Goal: Task Accomplishment & Management: Manage account settings

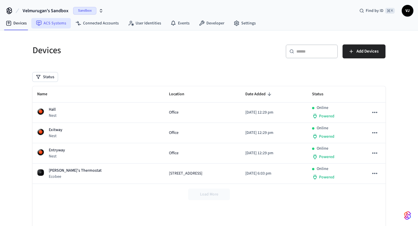
click at [52, 19] on link "ACS Systems" at bounding box center [50, 23] width 39 height 10
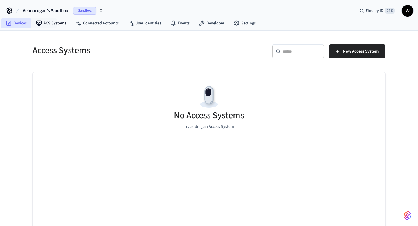
click at [11, 19] on link "Devices" at bounding box center [16, 23] width 30 height 10
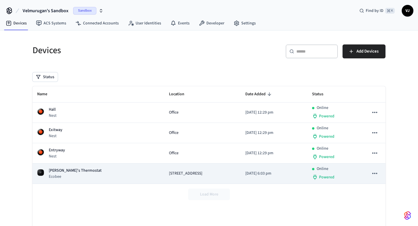
click at [62, 168] on p "[PERSON_NAME]'s Thermostat" at bounding box center [75, 170] width 53 height 6
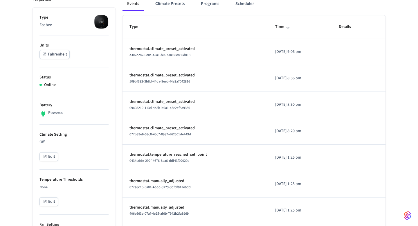
scroll to position [89, 0]
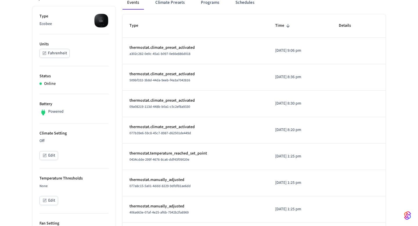
click at [50, 154] on button "Edit" at bounding box center [48, 155] width 19 height 9
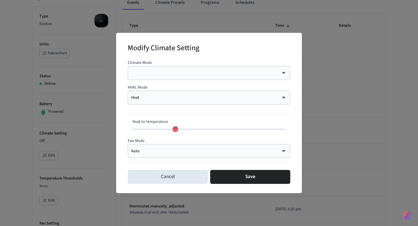
click at [163, 101] on div "Heat **** ​" at bounding box center [209, 98] width 163 height 14
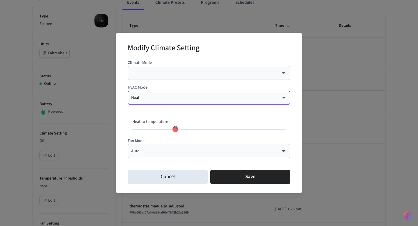
click at [167, 100] on body "Velmurugan's Sandbox Sandbox Find by ID ⌘ K VJ Devices ACS Systems Connected Ac…" at bounding box center [209, 207] width 418 height 592
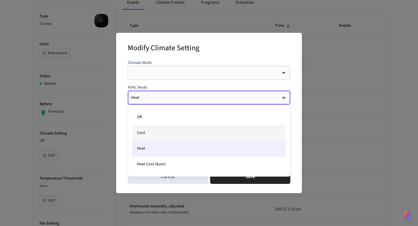
click at [154, 130] on li "Cool" at bounding box center [208, 133] width 153 height 16
type input "****"
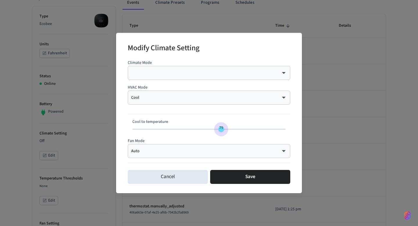
type input "**"
drag, startPoint x: 207, startPoint y: 127, endPoint x: 227, endPoint y: 126, distance: 20.0
click at [223, 127] on span "79" at bounding box center [221, 128] width 4 height 6
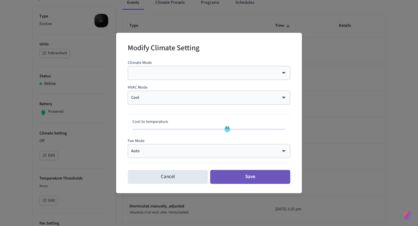
click at [237, 176] on button "Save" at bounding box center [250, 177] width 80 height 14
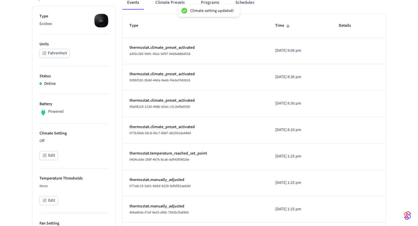
click at [147, 73] on p "thermostat.climate_preset_activated" at bounding box center [195, 74] width 132 height 6
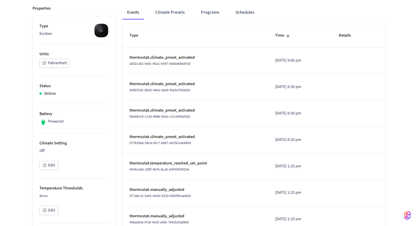
scroll to position [84, 0]
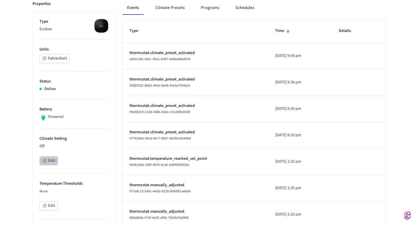
click at [44, 158] on icon "button" at bounding box center [44, 160] width 5 height 5
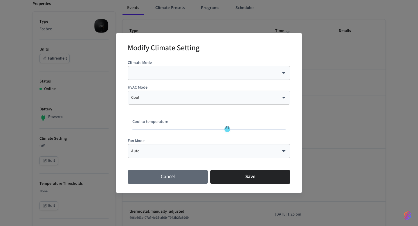
click at [173, 177] on button "Cancel" at bounding box center [168, 177] width 80 height 14
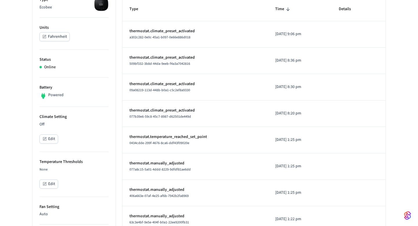
scroll to position [115, 0]
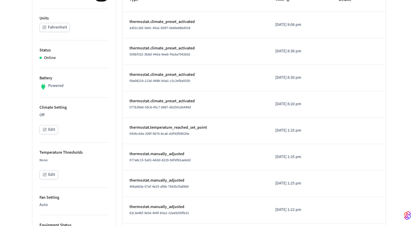
click at [55, 128] on button "Edit" at bounding box center [48, 129] width 19 height 9
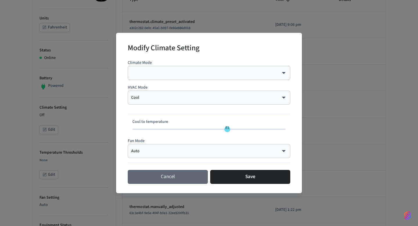
click at [176, 181] on button "Cancel" at bounding box center [168, 177] width 80 height 14
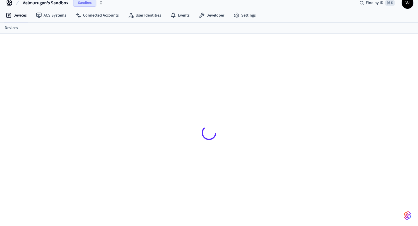
scroll to position [115, 0]
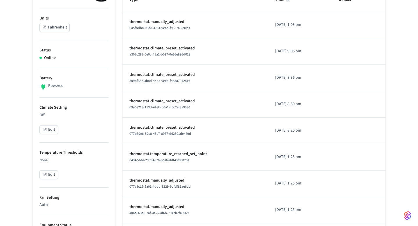
click at [52, 129] on button "Edit" at bounding box center [48, 129] width 19 height 9
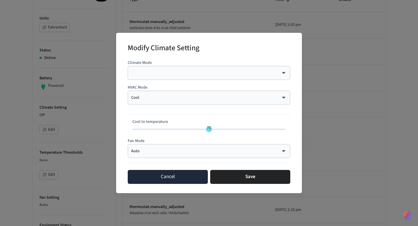
click at [179, 176] on button "Cancel" at bounding box center [168, 177] width 80 height 14
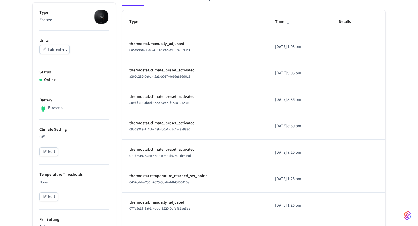
scroll to position [101, 0]
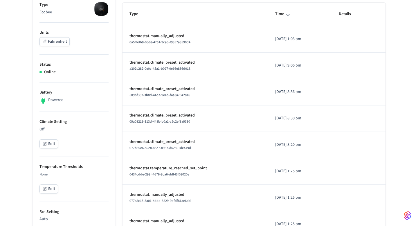
click at [53, 191] on button "Edit" at bounding box center [48, 188] width 19 height 9
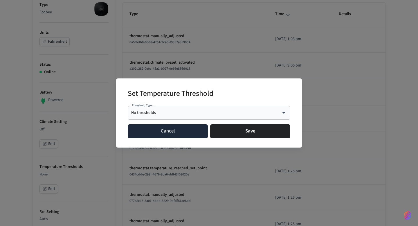
click at [141, 129] on button "Cancel" at bounding box center [168, 131] width 80 height 14
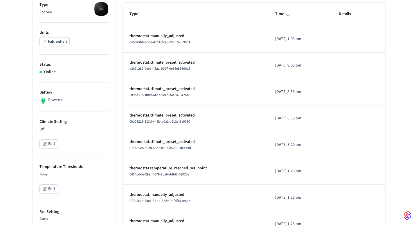
click at [44, 143] on icon "button" at bounding box center [44, 143] width 5 height 5
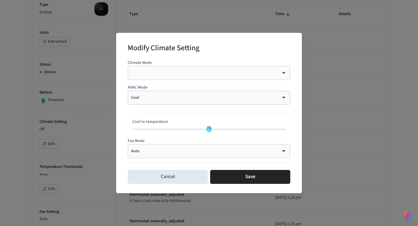
click at [167, 71] on body "Velmurugan's Sandbox Sandbox Find by ID ⌘ K VJ Devices ACS Systems Connected Ac…" at bounding box center [209, 195] width 418 height 592
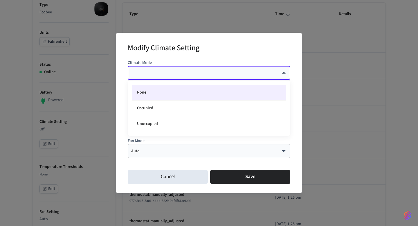
click at [166, 57] on div at bounding box center [209, 113] width 418 height 226
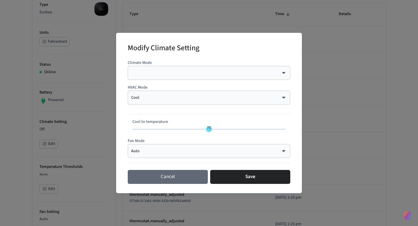
click at [162, 176] on button "Cancel" at bounding box center [168, 177] width 80 height 14
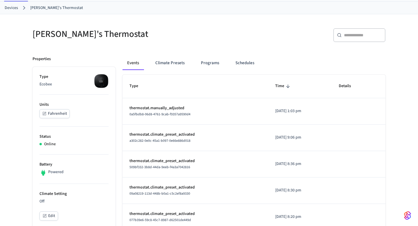
scroll to position [0, 0]
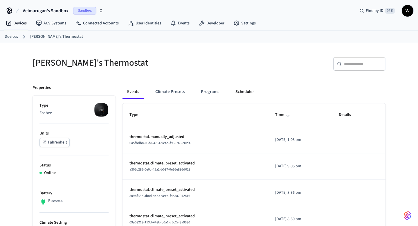
click at [238, 88] on button "Schedules" at bounding box center [245, 92] width 28 height 14
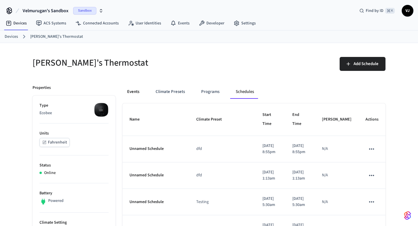
click at [127, 93] on button "Events" at bounding box center [132, 92] width 21 height 14
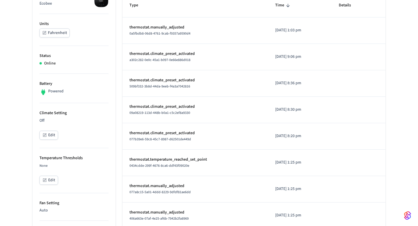
scroll to position [109, 0]
click at [52, 30] on button "Fahrenheit" at bounding box center [54, 33] width 30 height 9
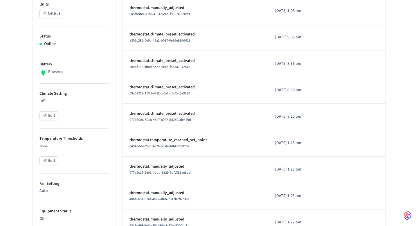
scroll to position [136, 0]
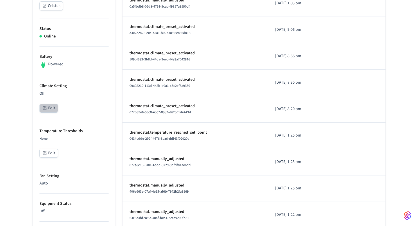
click at [49, 108] on button "Edit" at bounding box center [48, 108] width 19 height 9
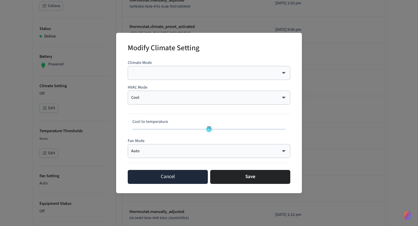
click at [174, 177] on button "Cancel" at bounding box center [168, 177] width 80 height 14
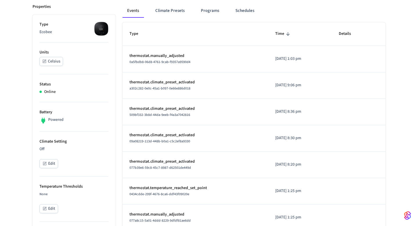
scroll to position [83, 0]
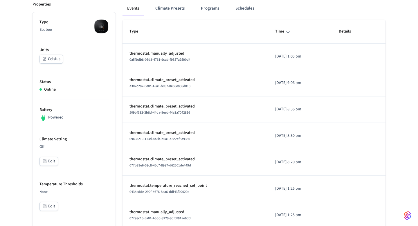
click at [47, 161] on icon "button" at bounding box center [44, 161] width 5 height 5
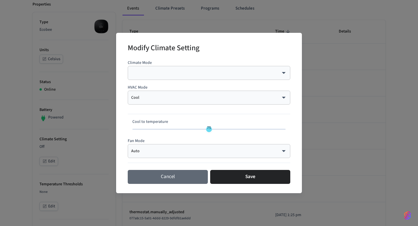
click at [173, 177] on button "Cancel" at bounding box center [168, 177] width 80 height 14
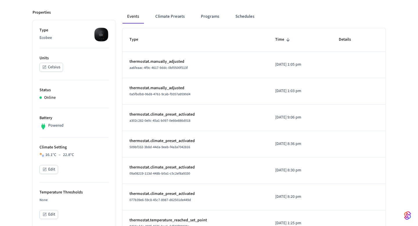
scroll to position [84, 0]
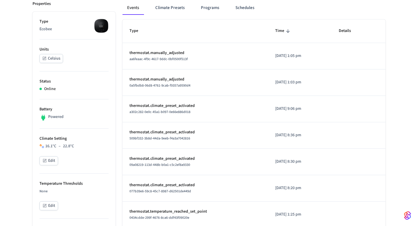
drag, startPoint x: 42, startPoint y: 147, endPoint x: 48, endPoint y: 147, distance: 6.7
drag, startPoint x: 80, startPoint y: 147, endPoint x: 57, endPoint y: 145, distance: 23.0
click at [56, 145] on div "16.1 °C – 22.8 °C" at bounding box center [73, 146] width 69 height 6
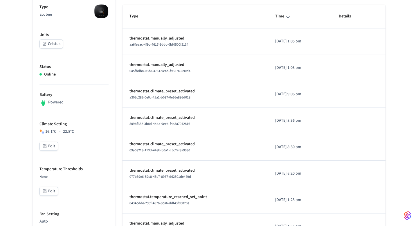
scroll to position [114, 0]
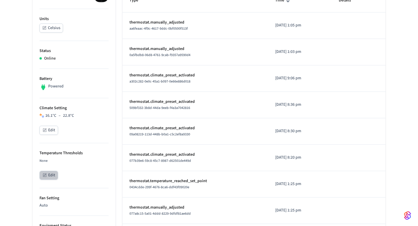
click at [50, 177] on button "Edit" at bounding box center [48, 175] width 19 height 9
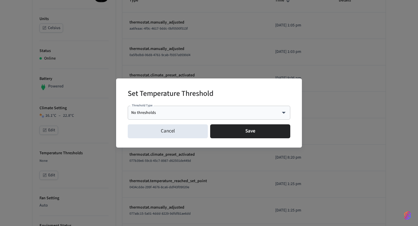
click at [142, 117] on div "No thresholds **** Threshold Type" at bounding box center [209, 113] width 163 height 14
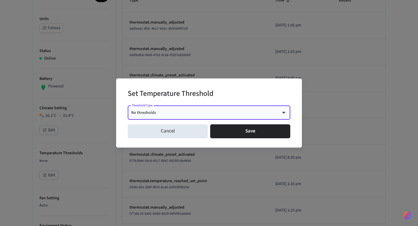
click at [155, 113] on body "Velmurugan's Sandbox Sandbox Find by ID ⌘ K VJ Devices ACS Systems Connected Ac…" at bounding box center [209, 182] width 418 height 592
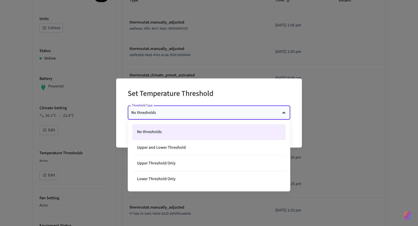
click at [157, 94] on div at bounding box center [209, 113] width 418 height 226
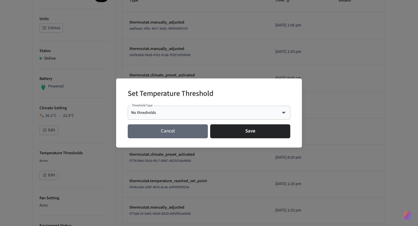
click at [155, 127] on button "Cancel" at bounding box center [168, 131] width 80 height 14
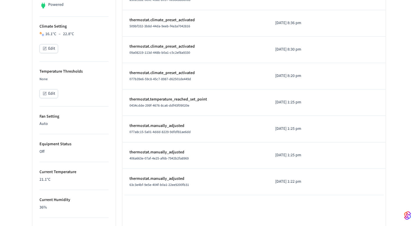
scroll to position [188, 0]
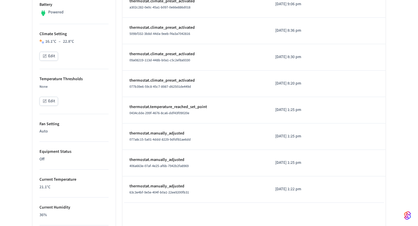
click at [49, 56] on button "Edit" at bounding box center [48, 56] width 19 height 9
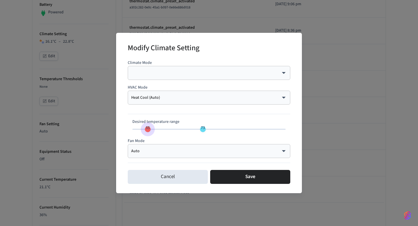
type input "**"
drag, startPoint x: 167, startPoint y: 130, endPoint x: 143, endPoint y: 129, distance: 24.1
click at [146, 129] on span "55" at bounding box center [148, 128] width 4 height 6
type input "**"
drag, startPoint x: 203, startPoint y: 129, endPoint x: 234, endPoint y: 129, distance: 31.6
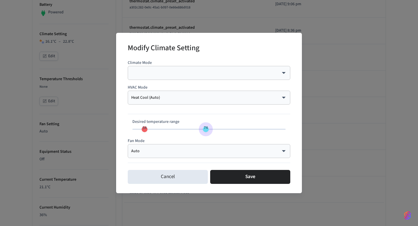
click at [208, 129] on span "74" at bounding box center [206, 128] width 4 height 6
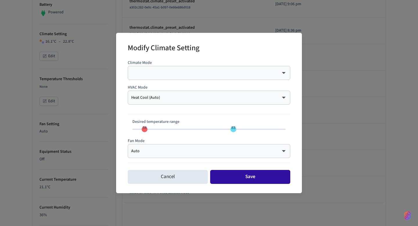
click at [244, 176] on button "Save" at bounding box center [250, 177] width 80 height 14
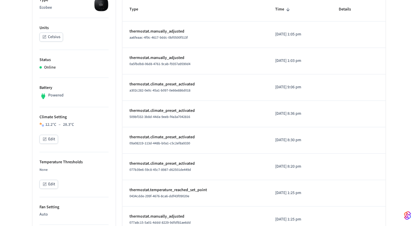
scroll to position [106, 0]
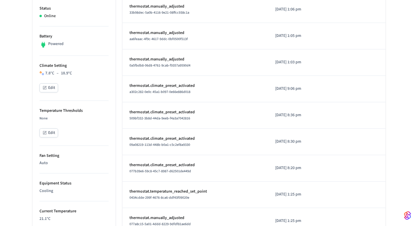
scroll to position [160, 0]
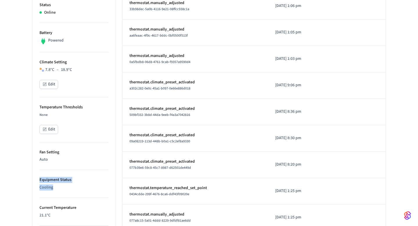
drag, startPoint x: 58, startPoint y: 188, endPoint x: 33, endPoint y: 177, distance: 27.7
click at [33, 177] on ul "Type Ecobee Units Celsius Status Online Battery Powered Climate Setting 7.8 °C …" at bounding box center [74, 183] width 83 height 496
drag, startPoint x: 57, startPoint y: 215, endPoint x: 37, endPoint y: 207, distance: 20.5
click at [37, 207] on ul "Type Ecobee Units Celsius Status Online Battery Powered Climate Setting 7.8 °C …" at bounding box center [74, 183] width 83 height 496
drag, startPoint x: 80, startPoint y: 69, endPoint x: 58, endPoint y: 69, distance: 21.5
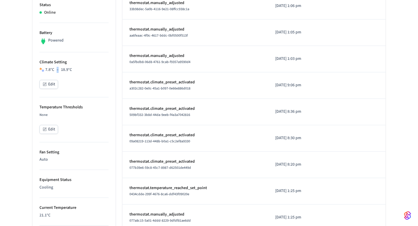
click at [58, 69] on div "7.8 °C – 18.9 °C" at bounding box center [73, 70] width 69 height 6
drag, startPoint x: 51, startPoint y: 217, endPoint x: 37, endPoint y: 216, distance: 13.7
click at [37, 216] on ul "Type Ecobee Units Celsius Status Online Battery Powered Climate Setting 7.8 °C …" at bounding box center [74, 183] width 83 height 496
drag, startPoint x: 58, startPoint y: 188, endPoint x: 45, endPoint y: 188, distance: 13.1
click at [45, 188] on p "Cooling" at bounding box center [73, 187] width 69 height 6
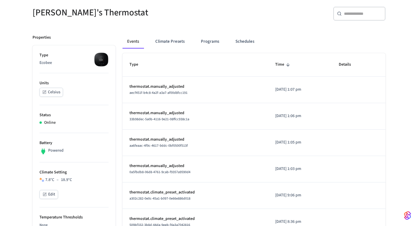
scroll to position [0, 0]
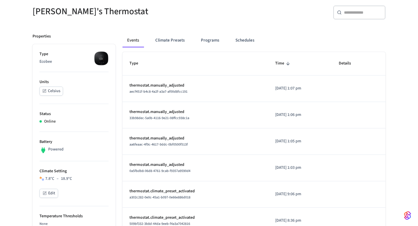
scroll to position [79, 0]
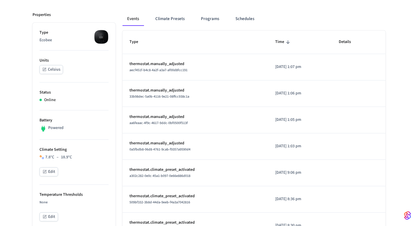
click at [157, 80] on td "thermostat.manually_adjusted 33b98dec-5a0b-4116-9e21-08ffcc938c1a" at bounding box center [195, 93] width 146 height 26
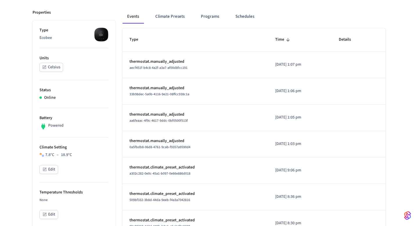
click at [157, 78] on td "thermostat.manually_adjusted 33b98dec-5a0b-4116-9e21-08ffcc938c1a" at bounding box center [195, 91] width 146 height 26
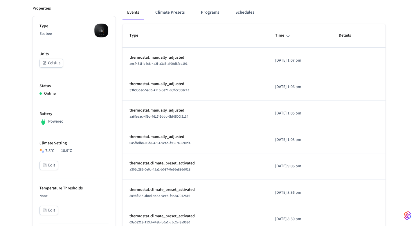
click at [157, 79] on td "thermostat.manually_adjusted 33b98dec-5a0b-4116-9e21-08ffcc938c1a" at bounding box center [195, 87] width 146 height 26
click at [152, 61] on div "aecf451f-b4c8-4a2f-a3a7-af00d8fcc191" at bounding box center [195, 64] width 132 height 6
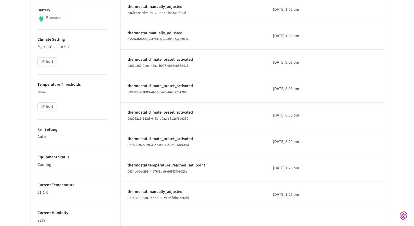
scroll to position [197, 0]
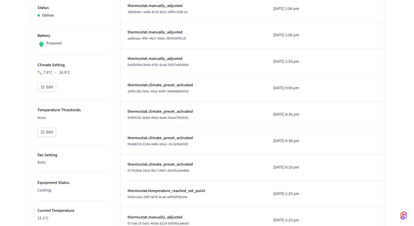
scroll to position [175, 0]
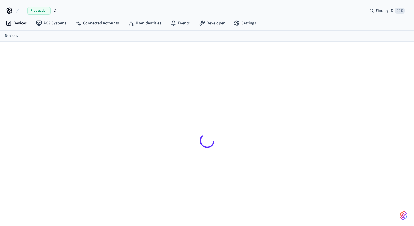
click at [64, 29] on nav "Devices ACS Systems Connected Accounts User Identities Events Developer Settings" at bounding box center [130, 23] width 259 height 13
click at [57, 22] on link "ACS Systems" at bounding box center [50, 23] width 39 height 10
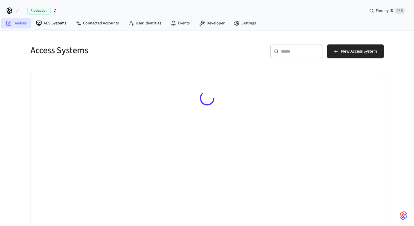
click at [16, 22] on link "Devices" at bounding box center [16, 23] width 30 height 10
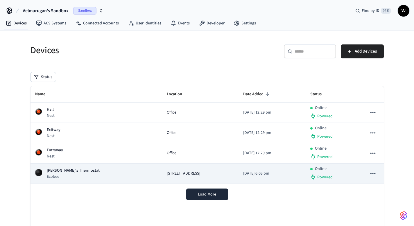
click at [53, 172] on p "[PERSON_NAME]'s Thermostat" at bounding box center [73, 170] width 53 height 6
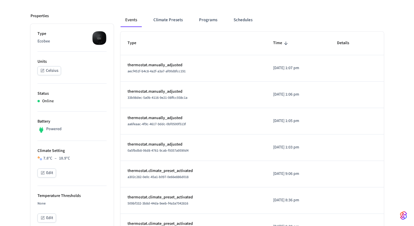
scroll to position [74, 0]
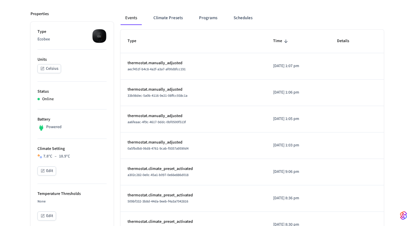
click at [48, 173] on button "Edit" at bounding box center [46, 170] width 19 height 9
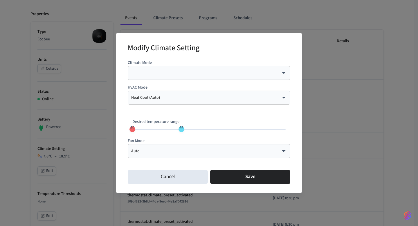
click at [167, 98] on body "Velmurugan's Sandbox Sandbox Find by ID ⌘ K VJ Devices ACS Systems Connected Ac…" at bounding box center [209, 222] width 418 height 592
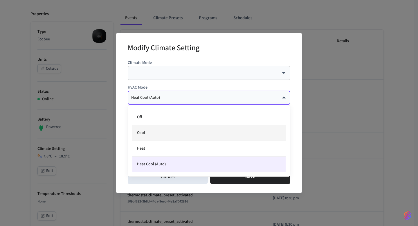
click at [145, 128] on li "Cool" at bounding box center [208, 133] width 153 height 16
type input "****"
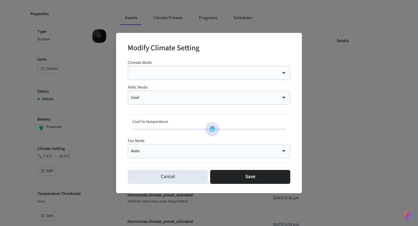
drag, startPoint x: 181, startPoint y: 128, endPoint x: 210, endPoint y: 127, distance: 29.6
click at [210, 128] on span "76" at bounding box center [212, 128] width 4 height 6
drag, startPoint x: 211, startPoint y: 129, endPoint x: 161, endPoint y: 128, distance: 50.2
click at [161, 128] on span "59" at bounding box center [160, 128] width 4 height 6
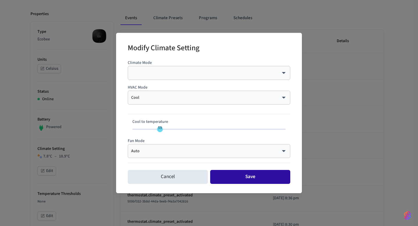
click at [244, 175] on button "Save" at bounding box center [250, 177] width 80 height 14
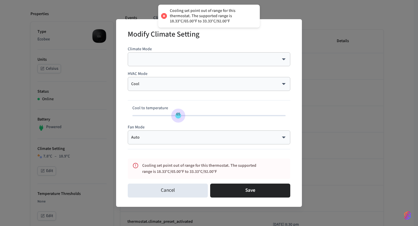
type input "**"
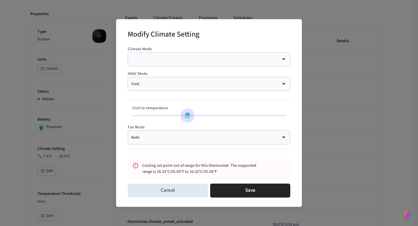
drag, startPoint x: 160, startPoint y: 114, endPoint x: 186, endPoint y: 119, distance: 26.0
click at [186, 118] on span "68" at bounding box center [188, 116] width 6 height 6
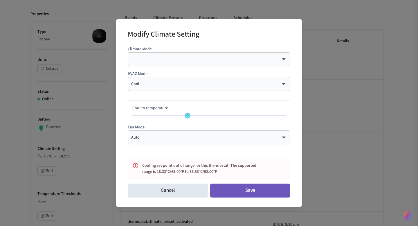
click at [226, 190] on button "Save" at bounding box center [250, 190] width 80 height 14
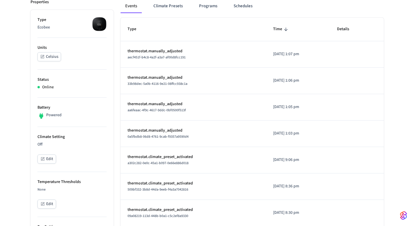
scroll to position [86, 0]
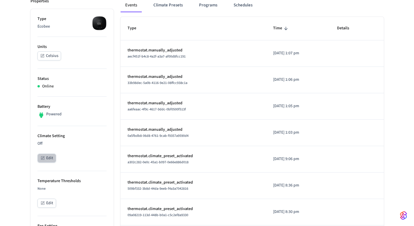
click at [49, 154] on button "Edit" at bounding box center [46, 158] width 19 height 9
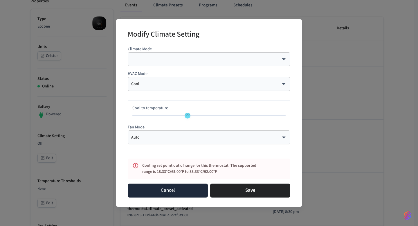
click at [136, 194] on button "Cancel" at bounding box center [168, 190] width 80 height 14
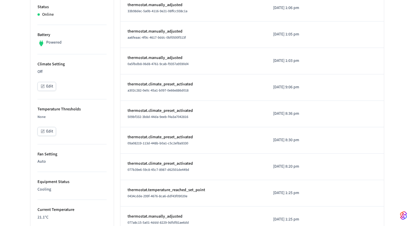
scroll to position [159, 0]
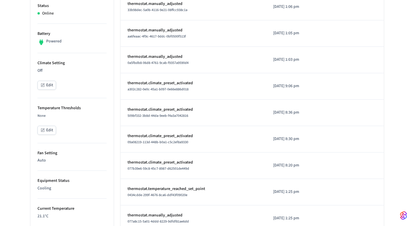
click at [48, 83] on button "Edit" at bounding box center [46, 85] width 19 height 9
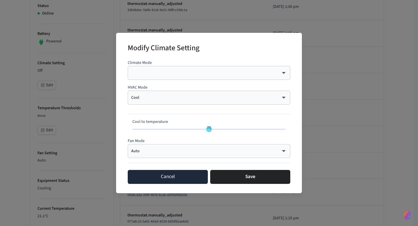
click at [170, 179] on button "Cancel" at bounding box center [168, 177] width 80 height 14
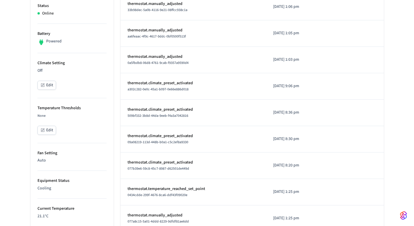
click at [49, 84] on button "Edit" at bounding box center [46, 85] width 19 height 9
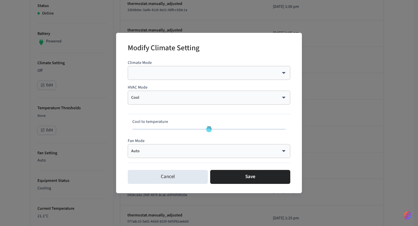
click at [169, 99] on body "Velmurugan's Sandbox Sandbox Find by ID ⌘ K VJ Devices ACS Systems Connected Ac…" at bounding box center [209, 137] width 418 height 592
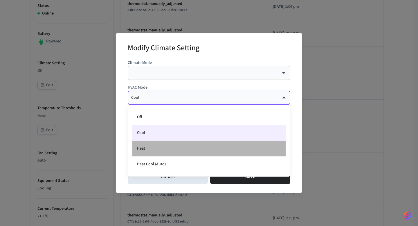
click at [151, 145] on li "Heat" at bounding box center [208, 149] width 153 height 16
type input "****"
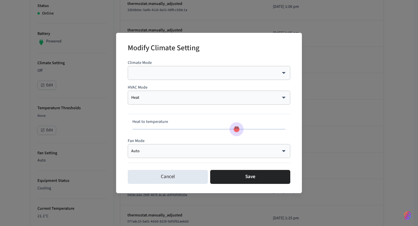
type input "**"
drag, startPoint x: 172, startPoint y: 129, endPoint x: 245, endPoint y: 135, distance: 73.1
click at [245, 136] on div "Climate Mode ​ ​ HVAC Mode Heat **** ​ Heat to temperature 87 Fan Mode Auto ***…" at bounding box center [209, 112] width 163 height 110
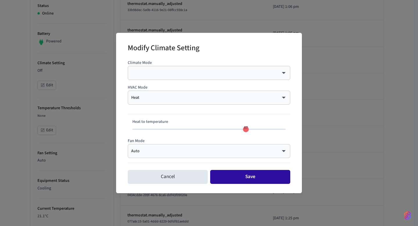
click at [246, 173] on button "Save" at bounding box center [250, 177] width 80 height 14
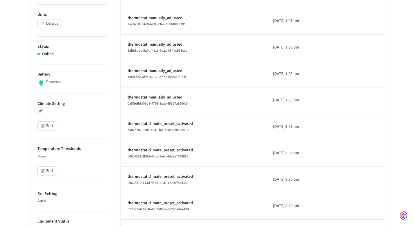
scroll to position [114, 0]
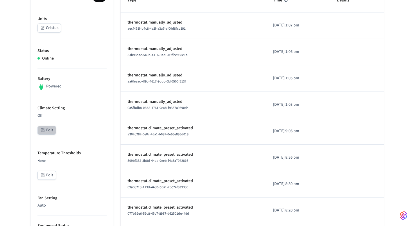
click at [50, 129] on button "Edit" at bounding box center [46, 130] width 19 height 9
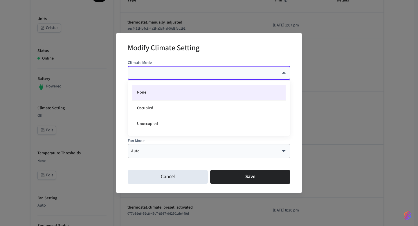
click at [145, 72] on body "Velmurugan's Sandbox Sandbox Find by ID ⌘ K VJ Devices ACS Systems Connected Ac…" at bounding box center [209, 182] width 418 height 592
click at [147, 92] on li "None" at bounding box center [208, 93] width 153 height 16
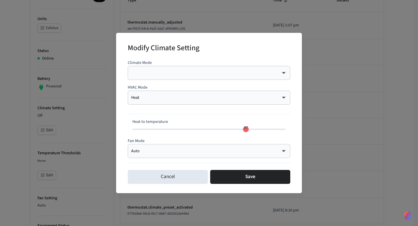
click at [150, 78] on div "​ ​" at bounding box center [209, 73] width 163 height 14
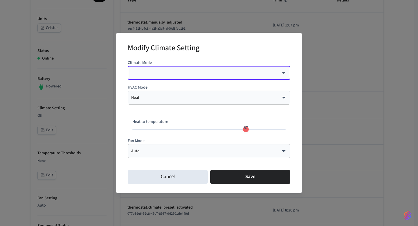
click at [153, 97] on body "Velmurugan's Sandbox Sandbox Find by ID ⌘ K VJ Devices ACS Systems Connected Ac…" at bounding box center [209, 182] width 418 height 592
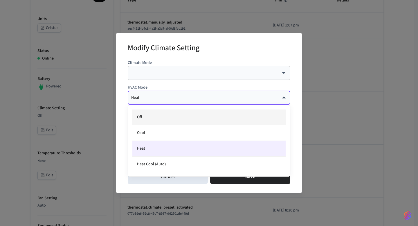
click at [142, 118] on li "Off" at bounding box center [208, 117] width 153 height 16
type input "***"
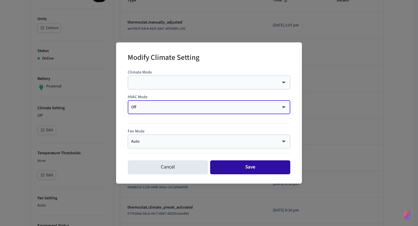
click at [255, 166] on button "Save" at bounding box center [250, 167] width 80 height 14
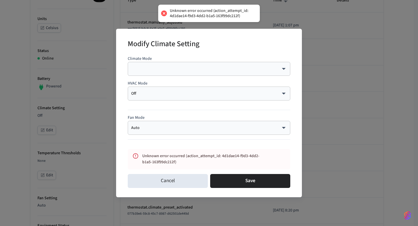
click at [164, 69] on body "Unknown error occurred (action_attempt_id: 4d1dae14-f9d3-4dd2-b1a5-163f99dc212f…" at bounding box center [209, 182] width 418 height 592
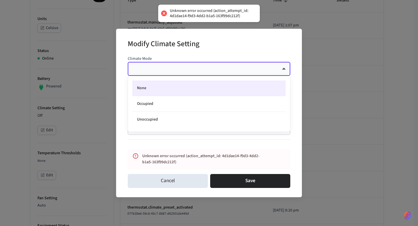
click at [156, 84] on li "None" at bounding box center [208, 88] width 153 height 16
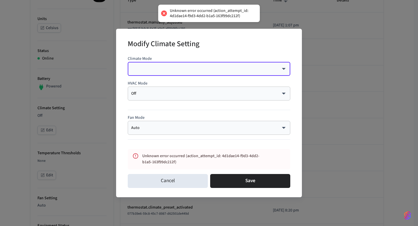
click at [233, 173] on div "Cancel Save" at bounding box center [209, 181] width 163 height 19
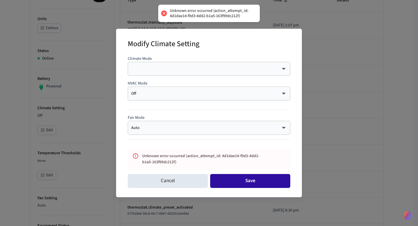
click at [232, 178] on button "Save" at bounding box center [250, 181] width 80 height 14
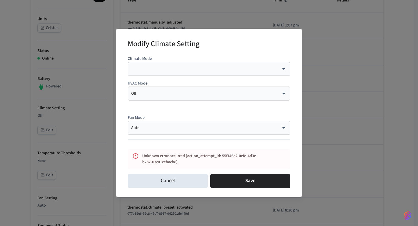
click at [176, 73] on div "​ ​" at bounding box center [209, 69] width 163 height 14
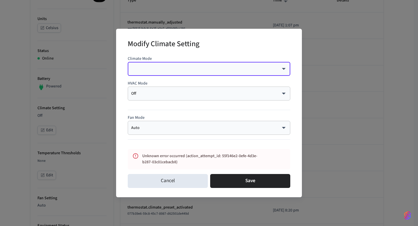
click at [246, 71] on body "Velmurugan's Sandbox Sandbox Find by ID ⌘ K VJ Devices ACS Systems Connected Ac…" at bounding box center [209, 182] width 418 height 592
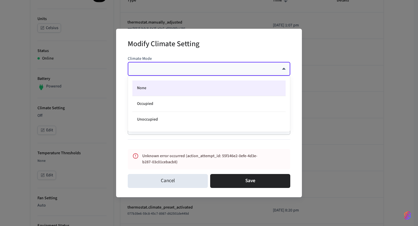
click at [246, 71] on div at bounding box center [209, 113] width 418 height 226
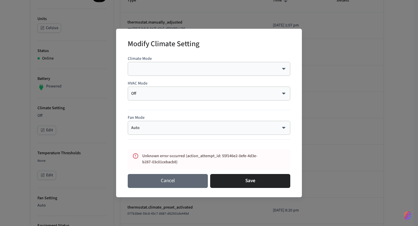
click at [173, 186] on button "Cancel" at bounding box center [168, 181] width 80 height 14
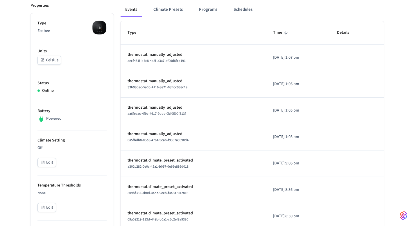
scroll to position [83, 0]
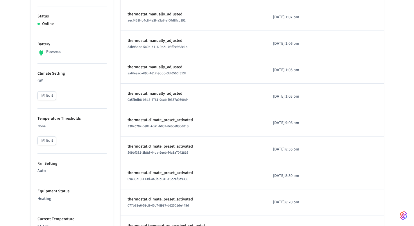
scroll to position [152, 0]
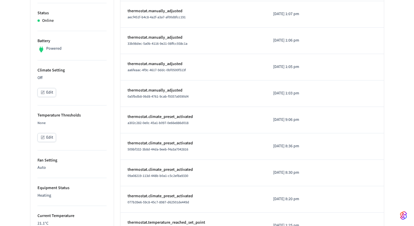
click at [51, 89] on button "Edit" at bounding box center [46, 92] width 19 height 9
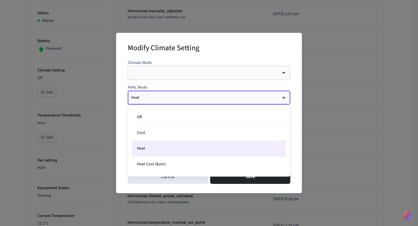
click at [158, 99] on body "Velmurugan's Sandbox Sandbox Find by ID ⌘ K VJ Devices ACS Systems Connected Ac…" at bounding box center [209, 144] width 418 height 592
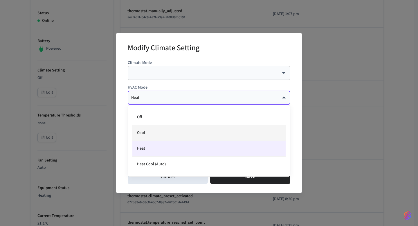
click at [148, 134] on li "Cool" at bounding box center [208, 133] width 153 height 16
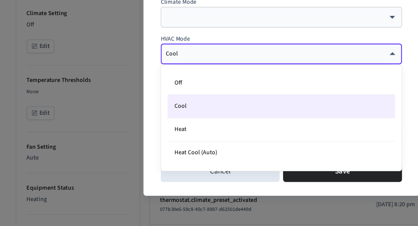
click at [142, 38] on body "Velmurugan's Sandbox Sandbox Find by ID ⌘ K VJ Devices ACS Systems Connected Ac…" at bounding box center [209, 144] width 418 height 592
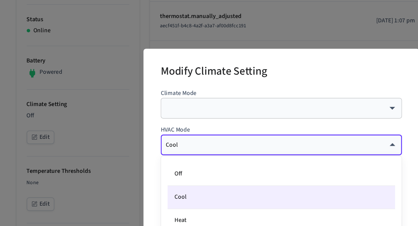
click at [143, 67] on div at bounding box center [209, 113] width 418 height 226
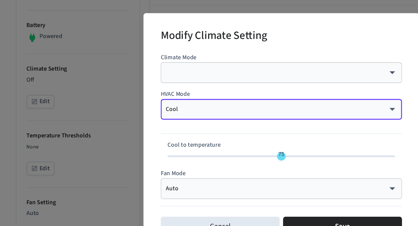
click at [151, 101] on div "Cool **** ​" at bounding box center [209, 98] width 163 height 14
click at [161, 98] on body "Velmurugan's Sandbox Sandbox Find by ID ⌘ K VJ Devices ACS Systems Connected Ac…" at bounding box center [209, 144] width 418 height 592
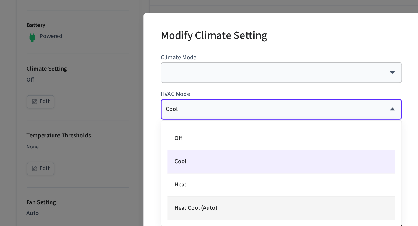
click at [149, 163] on li "Heat Cool (Auto)" at bounding box center [208, 163] width 153 height 15
type input "*********"
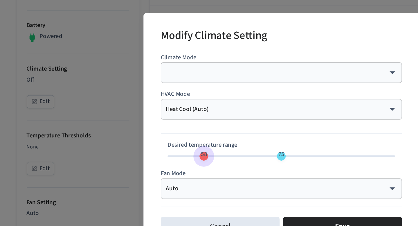
drag, startPoint x: 177, startPoint y: 129, endPoint x: 158, endPoint y: 129, distance: 18.3
click at [158, 129] on span "58" at bounding box center [157, 128] width 4 height 6
type input "**"
drag, startPoint x: 157, startPoint y: 129, endPoint x: 148, endPoint y: 129, distance: 9.0
click at [148, 129] on span "55" at bounding box center [148, 128] width 4 height 6
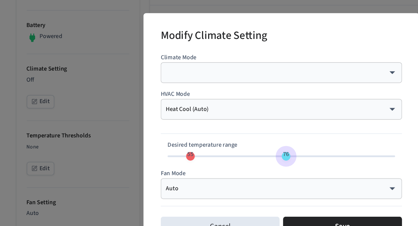
type input "**"
drag, startPoint x: 207, startPoint y: 129, endPoint x: 210, endPoint y: 129, distance: 2.9
click at [210, 129] on span "75" at bounding box center [209, 128] width 4 height 6
click at [213, 118] on div at bounding box center [209, 111] width 163 height 14
type input "**"
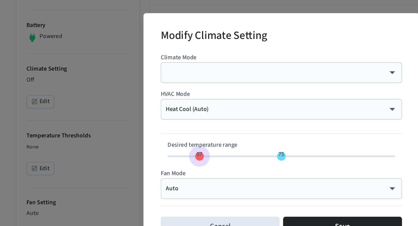
drag, startPoint x: 145, startPoint y: 129, endPoint x: 153, endPoint y: 129, distance: 7.8
click at [153, 129] on span "57" at bounding box center [153, 128] width 11 height 8
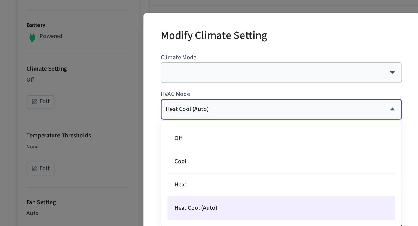
click at [140, 99] on body "Velmurugan's Sandbox Sandbox Find by ID ⌘ K VJ Devices ACS Systems Connected Ac…" at bounding box center [209, 144] width 418 height 592
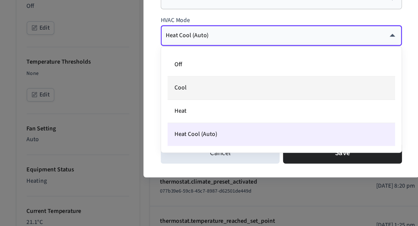
click at [145, 132] on li "Cool" at bounding box center [208, 133] width 153 height 16
type input "****"
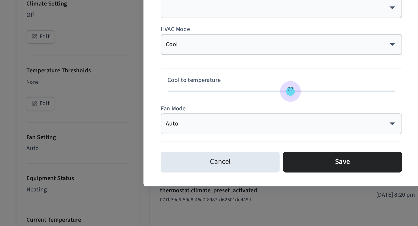
drag, startPoint x: 208, startPoint y: 128, endPoint x: 214, endPoint y: 141, distance: 14.9
click at [214, 141] on div "Climate Mode ​ ​ HVAC Mode Cool **** ​ Cool to temperature 77 Fan Mode Auto ***…" at bounding box center [209, 112] width 163 height 110
type input "**"
drag, startPoint x: 213, startPoint y: 130, endPoint x: 196, endPoint y: 130, distance: 17.4
click at [201, 130] on span "73" at bounding box center [203, 128] width 4 height 6
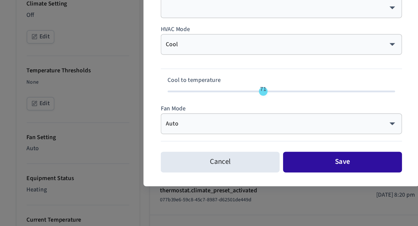
click at [236, 174] on button "Save" at bounding box center [250, 177] width 80 height 14
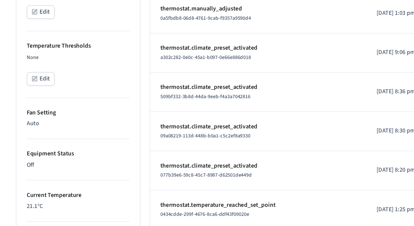
scroll to position [163, 0]
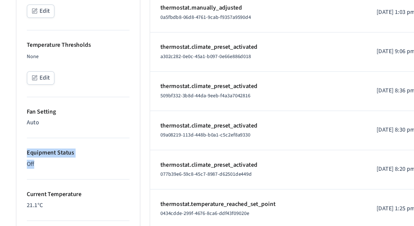
drag, startPoint x: 55, startPoint y: 185, endPoint x: 33, endPoint y: 174, distance: 23.9
click at [33, 174] on ul "Type Ecobee Units Celsius Status Online Battery Powered Climate Setting Off Edi…" at bounding box center [71, 180] width 83 height 496
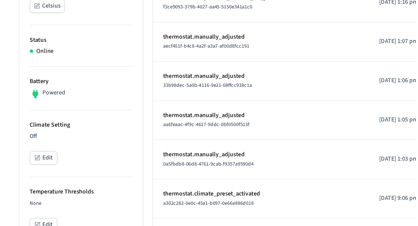
scroll to position [137, 0]
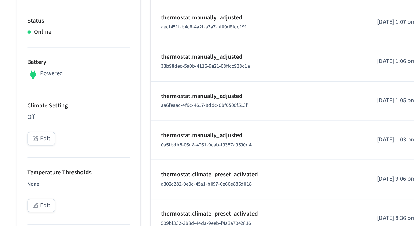
click at [47, 107] on button "Edit" at bounding box center [46, 107] width 19 height 9
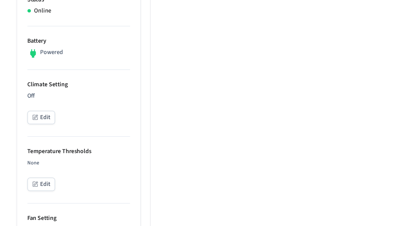
click at [52, 96] on div "Off Edit" at bounding box center [71, 87] width 69 height 23
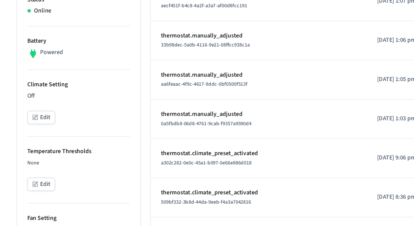
scroll to position [137, 0]
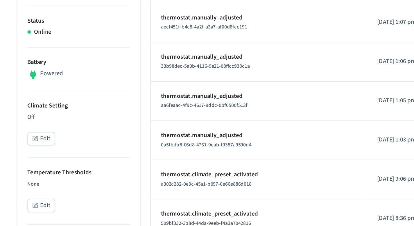
click at [48, 107] on button "Edit" at bounding box center [46, 107] width 19 height 9
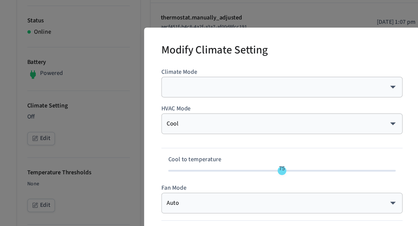
click at [77, 110] on div "Modify Climate Setting Climate Mode ​ ​ HVAC Mode Cool **** ​ Cool to temperatu…" at bounding box center [209, 113] width 418 height 226
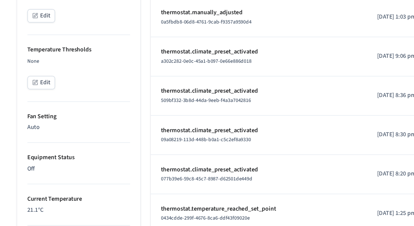
scroll to position [162, 0]
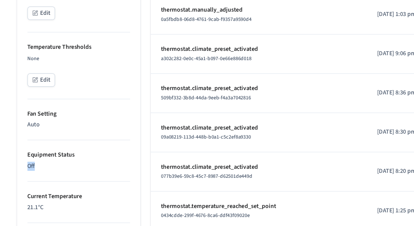
drag, startPoint x: 54, startPoint y: 183, endPoint x: 19, endPoint y: 181, distance: 35.2
click at [19, 181] on div "Tom's Thermostat ​ ​ Properties Type Ecobee Units Celsius Status Online Battery…" at bounding box center [207, 155] width 414 height 548
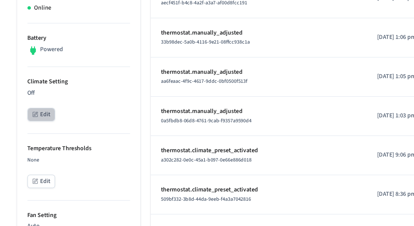
click at [47, 81] on button "Edit" at bounding box center [46, 82] width 19 height 9
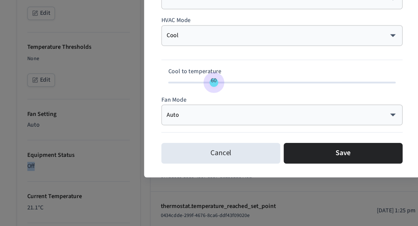
drag, startPoint x: 210, startPoint y: 129, endPoint x: 160, endPoint y: 129, distance: 50.2
click at [161, 129] on span "60" at bounding box center [163, 128] width 4 height 6
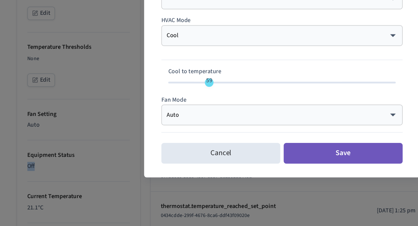
click at [228, 174] on button "Save" at bounding box center [250, 177] width 80 height 14
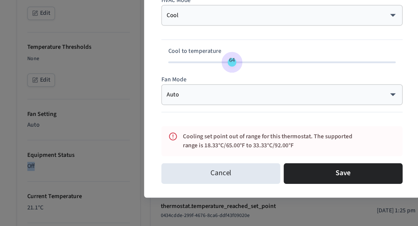
type input "**"
drag, startPoint x: 161, startPoint y: 117, endPoint x: 178, endPoint y: 117, distance: 17.4
click at [178, 117] on span "65" at bounding box center [178, 114] width 11 height 8
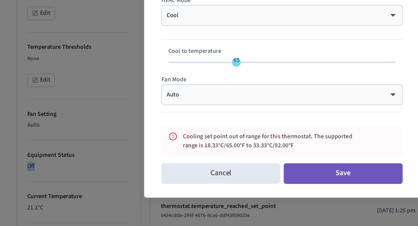
click at [220, 189] on button "Save" at bounding box center [250, 190] width 80 height 14
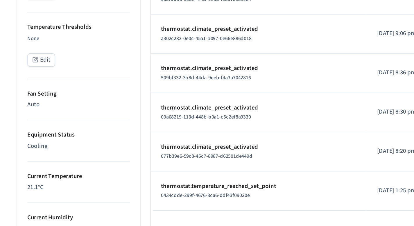
scroll to position [176, 0]
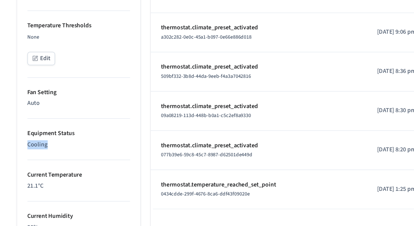
drag, startPoint x: 64, startPoint y: 171, endPoint x: 35, endPoint y: 169, distance: 28.8
click at [35, 169] on ul "Type Ecobee Units Celsius Status Online Battery Powered Climate Setting Off Edi…" at bounding box center [71, 167] width 83 height 496
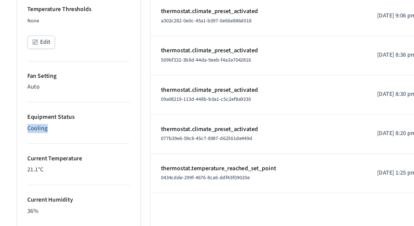
scroll to position [189, 0]
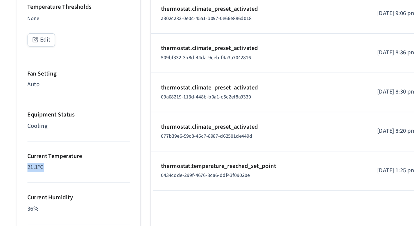
drag, startPoint x: 57, startPoint y: 185, endPoint x: 32, endPoint y: 185, distance: 24.4
click at [32, 185] on ul "Type Ecobee Units Celsius Status Online Battery Powered Climate Setting Off Edi…" at bounding box center [71, 155] width 83 height 496
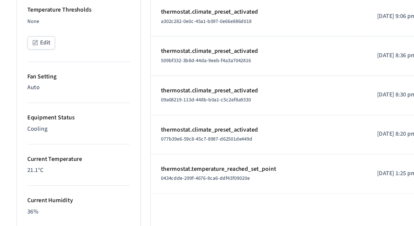
click at [58, 161] on p "Cooling" at bounding box center [71, 159] width 69 height 6
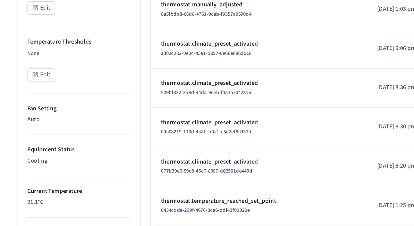
scroll to position [238, 0]
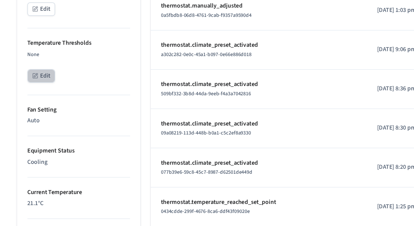
click at [52, 51] on button "Edit" at bounding box center [46, 51] width 19 height 9
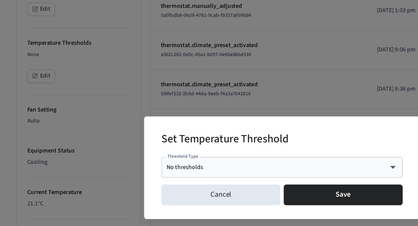
click at [103, 69] on div "Set Temperature Threshold Threshold Type No thresholds **** Threshold Type Canc…" at bounding box center [209, 113] width 418 height 226
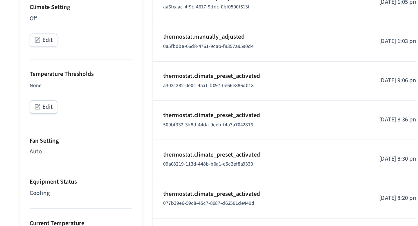
scroll to position [193, 0]
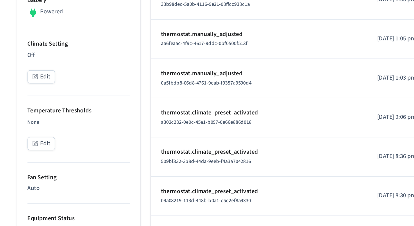
click at [44, 50] on icon "button" at bounding box center [42, 51] width 5 height 5
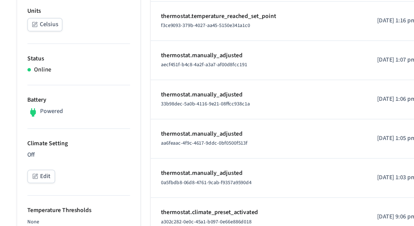
scroll to position [56, 0]
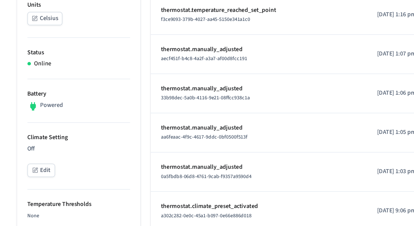
click at [52, 184] on button "Edit" at bounding box center [46, 188] width 19 height 9
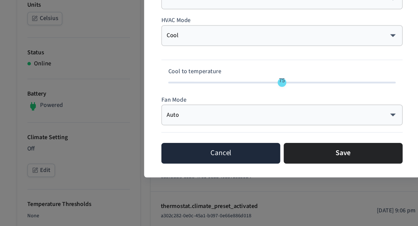
click at [170, 177] on button "Cancel" at bounding box center [168, 177] width 80 height 14
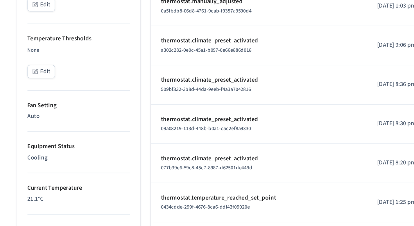
scroll to position [174, 0]
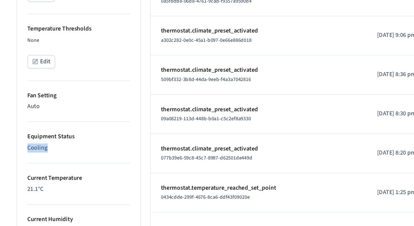
drag, startPoint x: 63, startPoint y: 173, endPoint x: 21, endPoint y: 173, distance: 41.8
click at [21, 173] on div "[PERSON_NAME]'s Thermostat ​ ​ Properties Type Ecobee Units Celsius Status Onli…" at bounding box center [207, 143] width 372 height 548
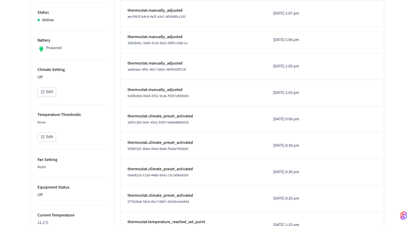
scroll to position [153, 0]
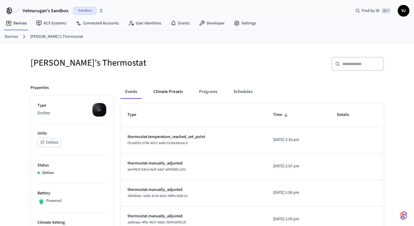
click at [173, 89] on button "Climate Presets" at bounding box center [168, 92] width 39 height 14
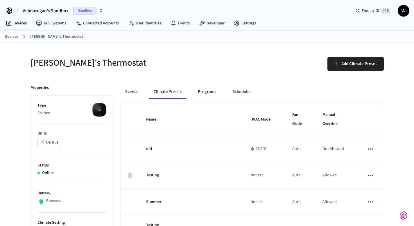
click at [210, 93] on button "Programs" at bounding box center [207, 92] width 28 height 14
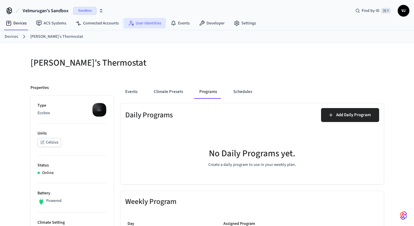
click at [145, 25] on link "User Identities" at bounding box center [144, 23] width 42 height 10
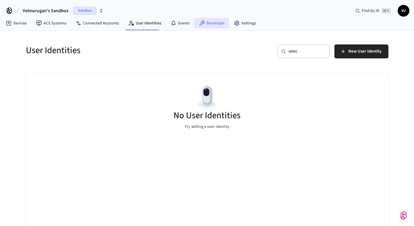
click at [216, 22] on link "Developer" at bounding box center [211, 23] width 35 height 10
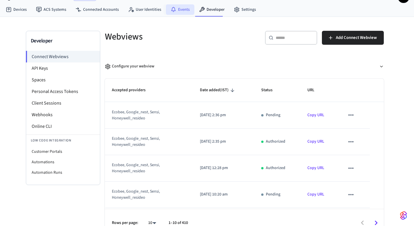
click at [184, 7] on link "Events" at bounding box center [180, 9] width 28 height 10
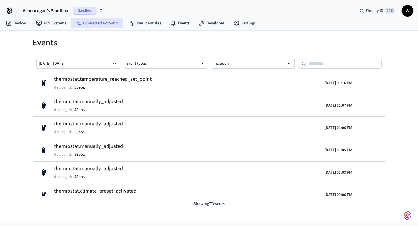
click at [90, 24] on link "Connected Accounts" at bounding box center [97, 23] width 53 height 10
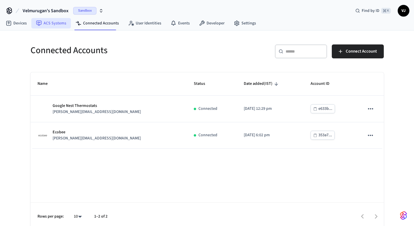
click at [61, 26] on link "ACS Systems" at bounding box center [50, 23] width 39 height 10
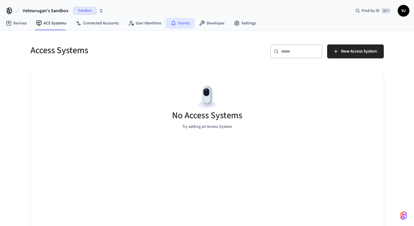
click at [187, 18] on link "Events" at bounding box center [180, 23] width 28 height 10
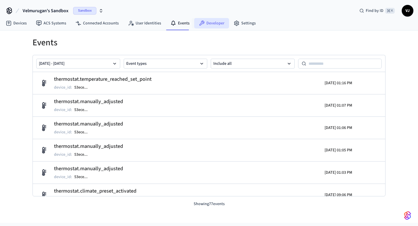
click at [208, 19] on link "Developer" at bounding box center [211, 23] width 35 height 10
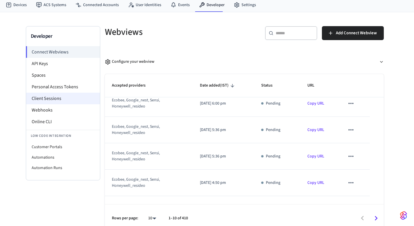
scroll to position [18, 0]
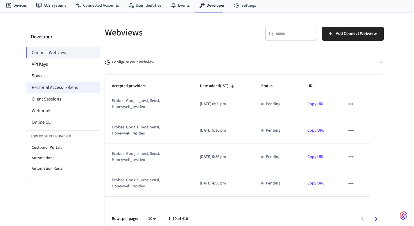
click at [53, 88] on li "Personal Access Tokens" at bounding box center [63, 88] width 74 height 12
click at [48, 99] on li "Client Sessions" at bounding box center [63, 99] width 74 height 12
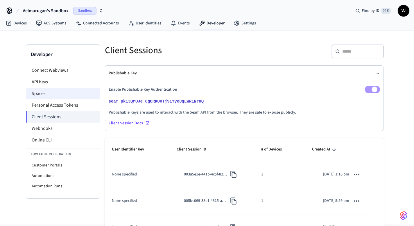
click at [48, 99] on li "Spaces" at bounding box center [63, 94] width 74 height 12
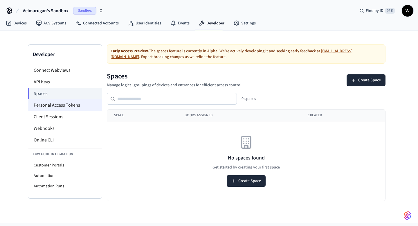
click at [63, 109] on li "Personal Access Tokens" at bounding box center [65, 105] width 74 height 12
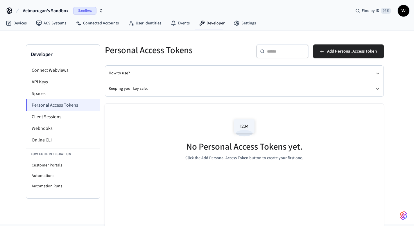
click at [59, 110] on li "Personal Access Tokens" at bounding box center [63, 105] width 74 height 12
click at [59, 114] on li "Client Sessions" at bounding box center [63, 117] width 74 height 12
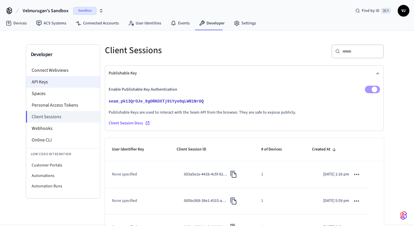
click at [46, 86] on li "API Keys" at bounding box center [63, 82] width 74 height 12
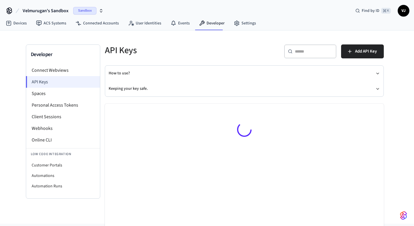
click at [48, 82] on li "API Keys" at bounding box center [63, 82] width 74 height 12
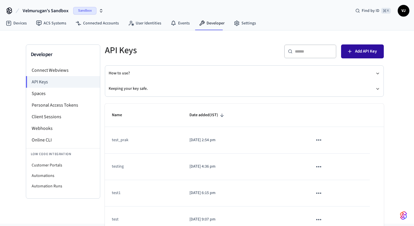
click at [363, 55] on button "Add API Key" at bounding box center [362, 51] width 43 height 14
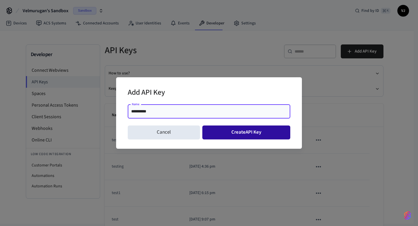
type input "**********"
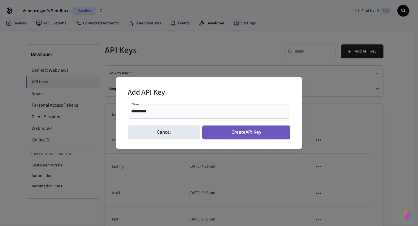
click at [237, 131] on button "Create API Key" at bounding box center [246, 132] width 88 height 14
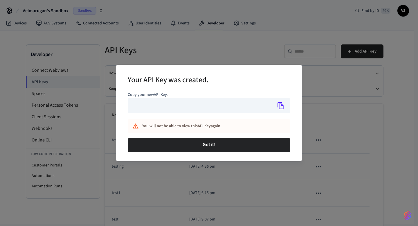
type input "**********"
click at [282, 107] on icon "Copy" at bounding box center [281, 106] width 8 height 8
click at [81, 34] on div "**********" at bounding box center [209, 113] width 418 height 226
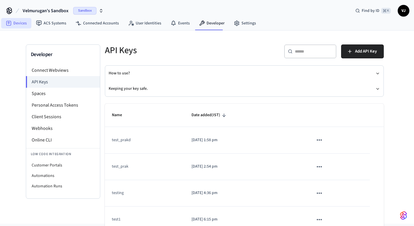
click at [25, 26] on link "Devices" at bounding box center [16, 23] width 30 height 10
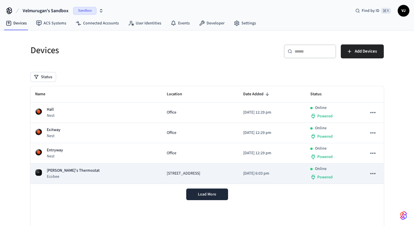
click at [375, 173] on icon "sticky table" at bounding box center [373, 174] width 8 height 8
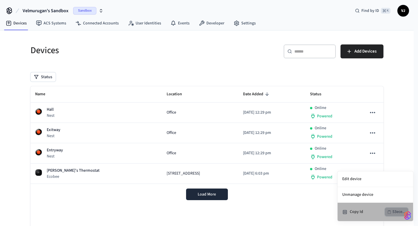
click at [396, 211] on div "53ece..." at bounding box center [398, 211] width 13 height 7
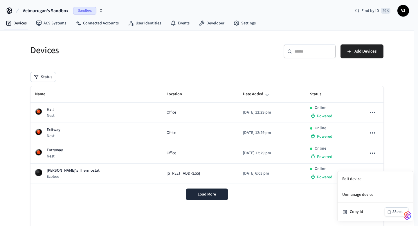
click at [275, 203] on div at bounding box center [209, 113] width 418 height 226
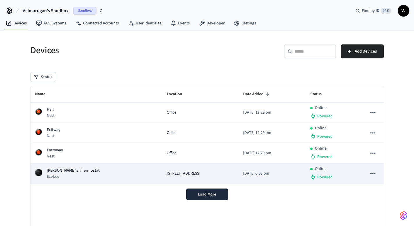
click at [372, 174] on icon "sticky table" at bounding box center [373, 174] width 8 height 8
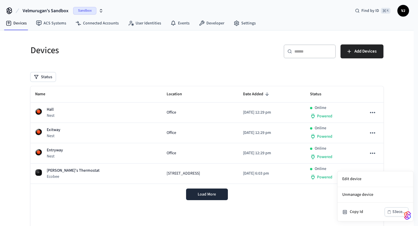
click at [32, 174] on div at bounding box center [209, 113] width 418 height 226
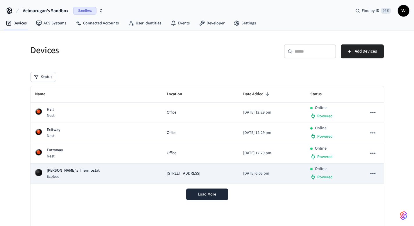
click at [55, 174] on p "Ecobee" at bounding box center [73, 177] width 53 height 6
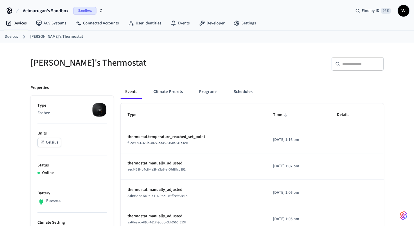
click at [58, 171] on div "Online" at bounding box center [71, 173] width 69 height 6
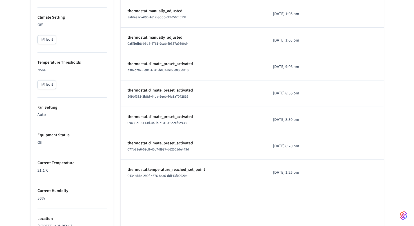
scroll to position [215, 0]
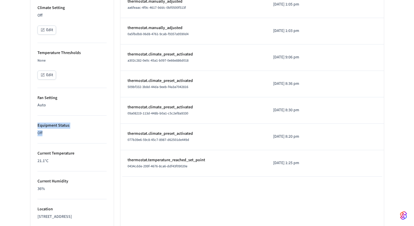
drag, startPoint x: 53, startPoint y: 133, endPoint x: 37, endPoint y: 126, distance: 18.2
click at [37, 126] on ul "Type Ecobee Units Celsius Status Online Battery Powered Climate Setting Off Edi…" at bounding box center [71, 129] width 83 height 496
click at [11, 125] on div "Tom's Thermostat ​ ​ Properties Type Ecobee Units Celsius Status Online Battery…" at bounding box center [207, 102] width 414 height 548
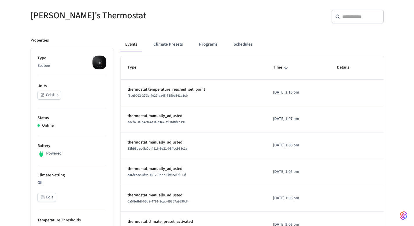
scroll to position [44, 0]
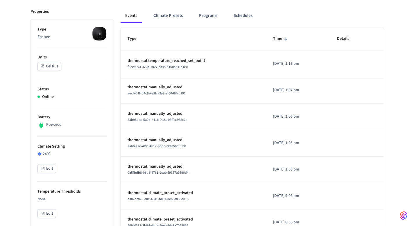
scroll to position [80, 0]
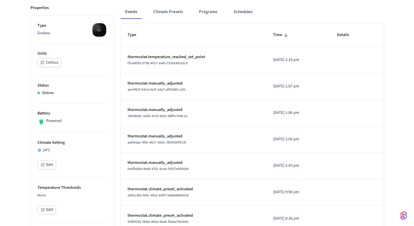
click at [41, 165] on icon "button" at bounding box center [42, 164] width 5 height 5
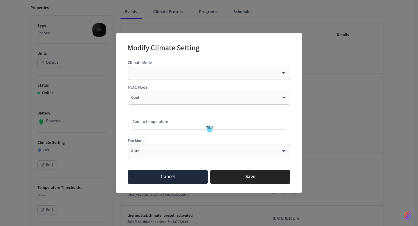
click at [138, 176] on button "Cancel" at bounding box center [168, 177] width 80 height 14
type input "**"
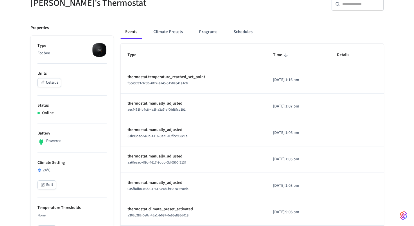
scroll to position [67, 0]
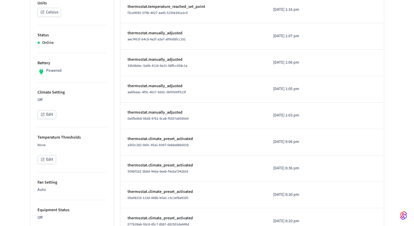
scroll to position [128, 0]
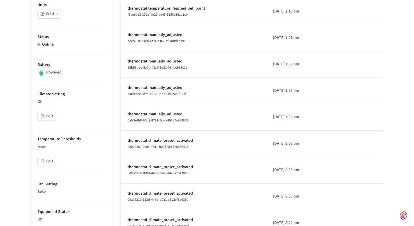
click at [48, 117] on button "Edit" at bounding box center [46, 116] width 19 height 9
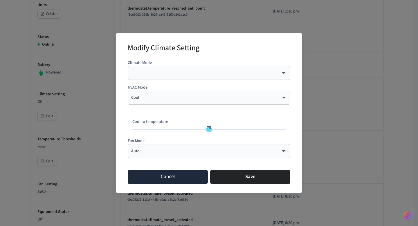
click at [163, 181] on button "Cancel" at bounding box center [168, 177] width 80 height 14
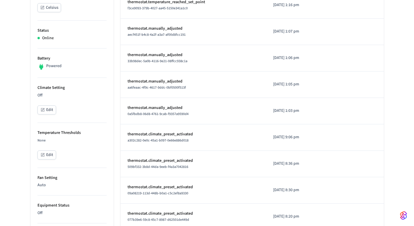
scroll to position [138, 0]
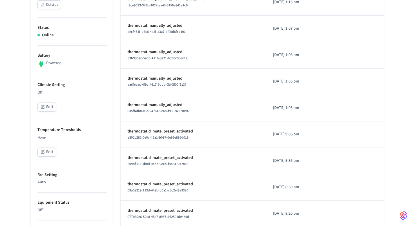
click at [51, 109] on button "Edit" at bounding box center [46, 106] width 19 height 9
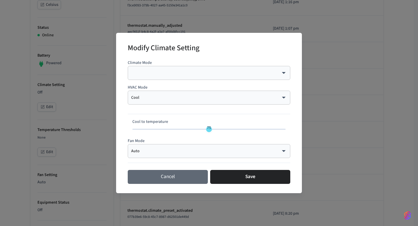
click at [136, 173] on button "Cancel" at bounding box center [168, 177] width 80 height 14
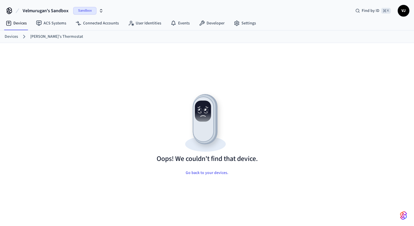
scroll to position [9, 0]
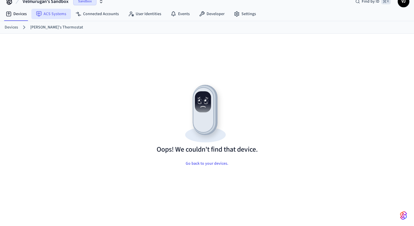
click at [50, 17] on link "ACS Systems" at bounding box center [50, 14] width 39 height 10
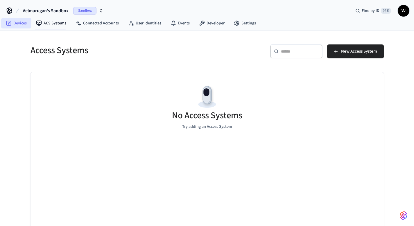
click at [16, 24] on link "Devices" at bounding box center [16, 23] width 30 height 10
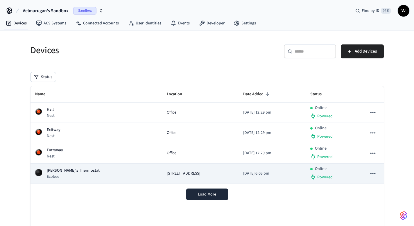
click at [60, 176] on p "Ecobee" at bounding box center [73, 177] width 53 height 6
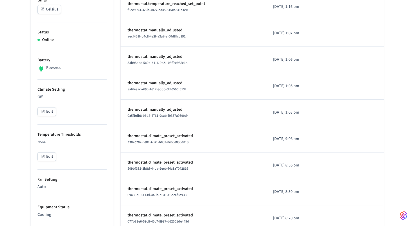
scroll to position [134, 0]
click at [49, 112] on button "Edit" at bounding box center [46, 111] width 19 height 9
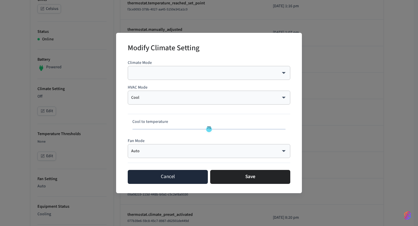
click at [176, 179] on button "Cancel" at bounding box center [168, 177] width 80 height 14
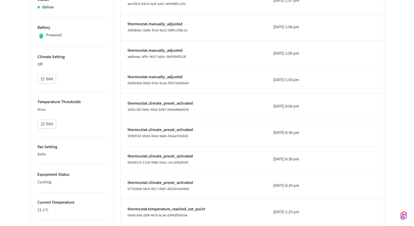
scroll to position [172, 0]
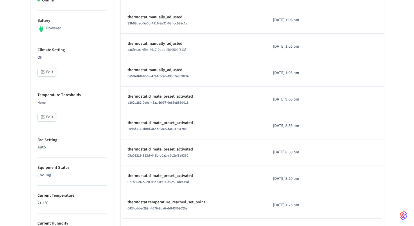
click at [51, 70] on button "Edit" at bounding box center [46, 72] width 19 height 9
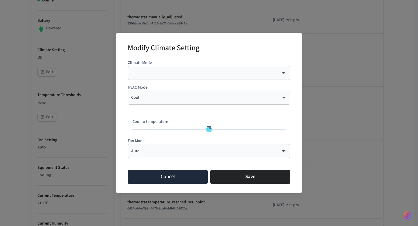
click at [176, 180] on button "Cancel" at bounding box center [168, 177] width 80 height 14
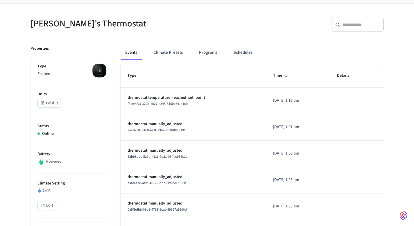
scroll to position [39, 0]
click at [51, 205] on button "Edit" at bounding box center [46, 205] width 19 height 9
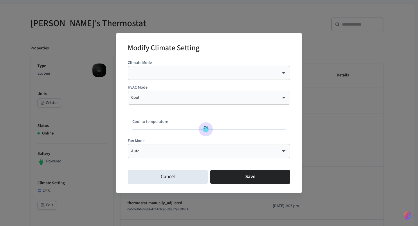
type input "**"
drag, startPoint x: 208, startPoint y: 128, endPoint x: 204, endPoint y: 129, distance: 4.1
click at [204, 129] on span "73" at bounding box center [203, 128] width 4 height 6
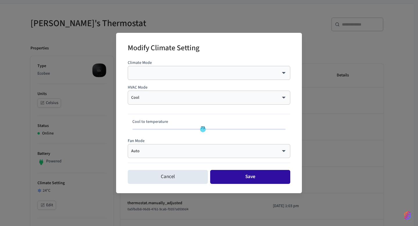
click at [242, 179] on button "Save" at bounding box center [250, 177] width 80 height 14
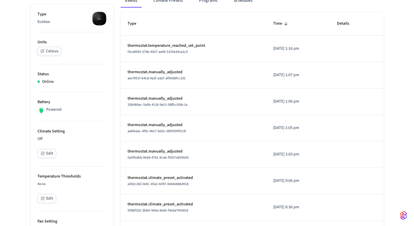
scroll to position [93, 0]
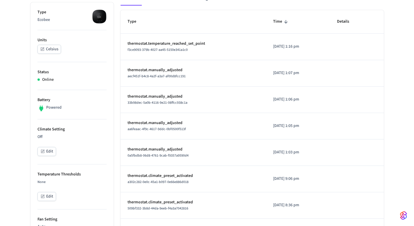
click at [46, 152] on button "Edit" at bounding box center [46, 151] width 19 height 9
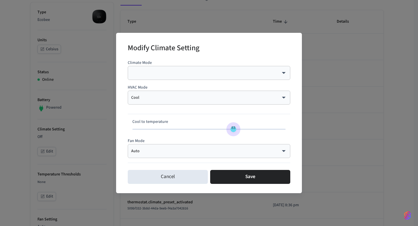
type input "**"
drag, startPoint x: 210, startPoint y: 130, endPoint x: 235, endPoint y: 130, distance: 25.3
click at [235, 130] on span "83" at bounding box center [233, 128] width 4 height 6
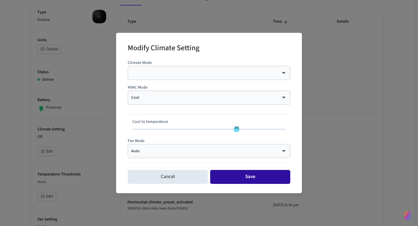
click at [235, 172] on button "Save" at bounding box center [250, 177] width 80 height 14
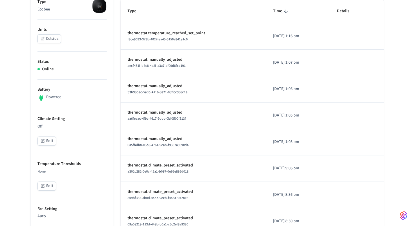
scroll to position [108, 0]
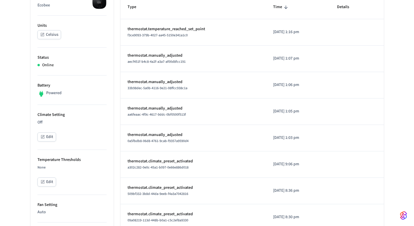
click at [49, 138] on button "Edit" at bounding box center [46, 136] width 19 height 9
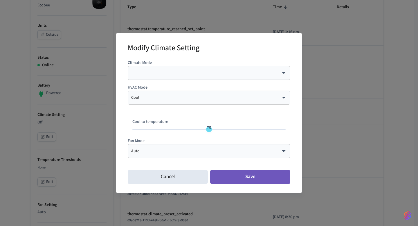
click at [226, 175] on button "Save" at bounding box center [250, 177] width 80 height 14
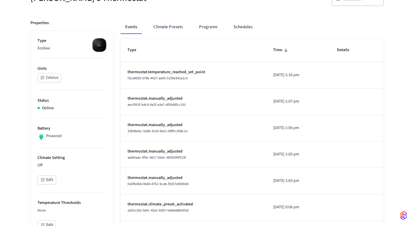
scroll to position [63, 0]
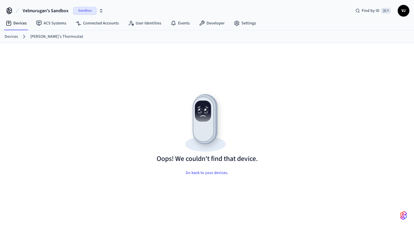
scroll to position [9, 0]
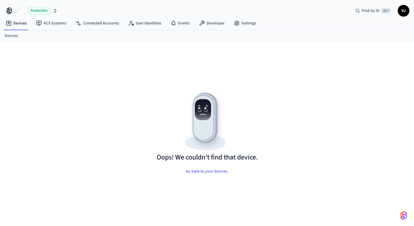
scroll to position [8, 0]
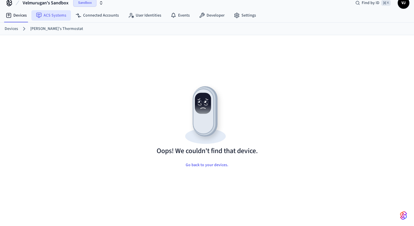
click at [47, 17] on link "ACS Systems" at bounding box center [50, 15] width 39 height 10
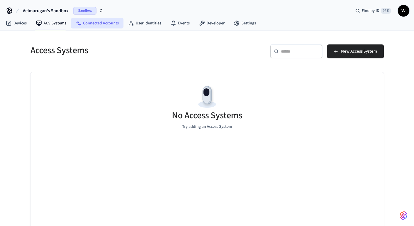
click at [91, 19] on link "Connected Accounts" at bounding box center [97, 23] width 53 height 10
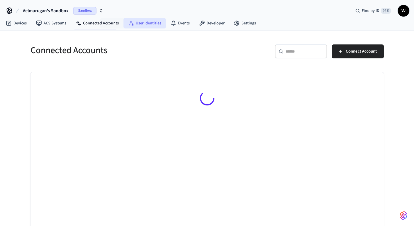
click at [136, 24] on link "User Identities" at bounding box center [144, 23] width 42 height 10
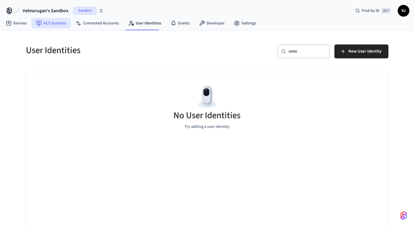
click at [62, 25] on link "ACS Systems" at bounding box center [50, 23] width 39 height 10
